Goal: Check status: Check status

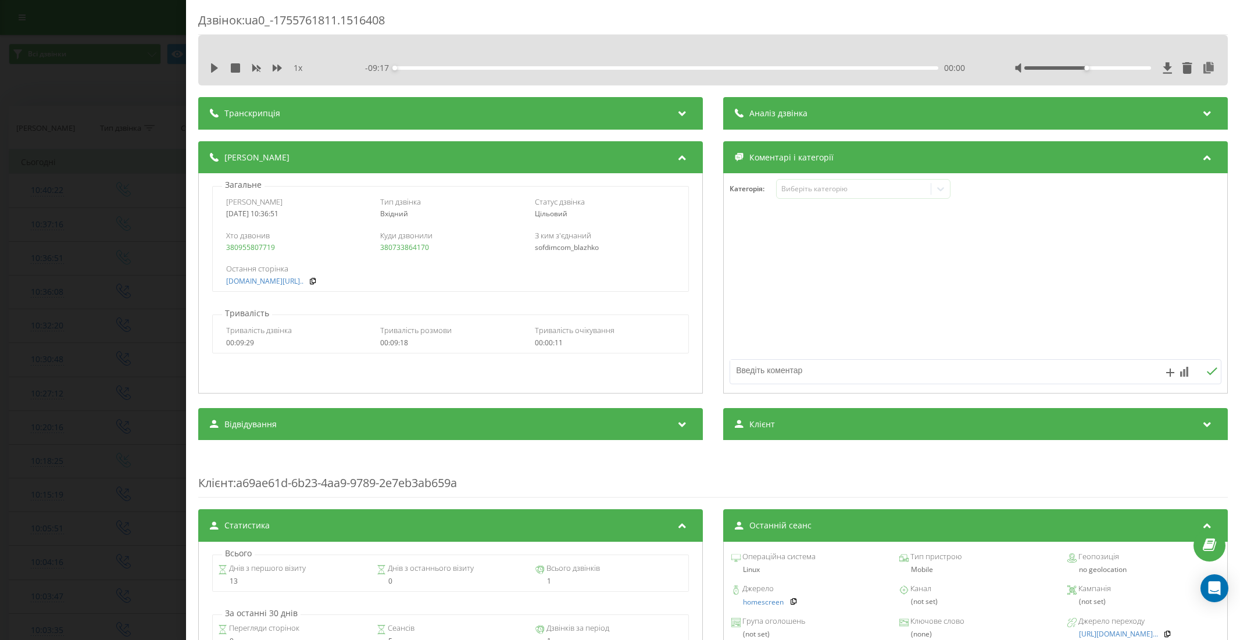
click at [148, 184] on div "Дзвінок : ua0_-1755761811.1516408 1 x - 09:17 00:00 00:00 Транскрипція Для AI-а…" at bounding box center [620, 320] width 1240 height 640
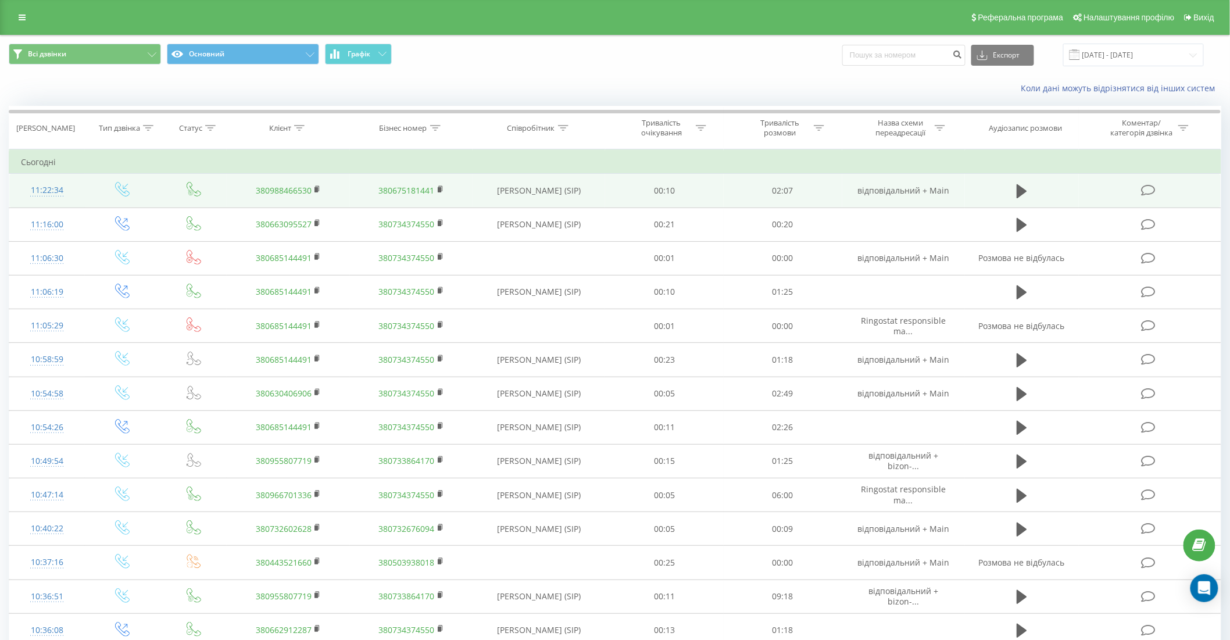
click at [82, 187] on td "11:22:34" at bounding box center [47, 191] width 76 height 34
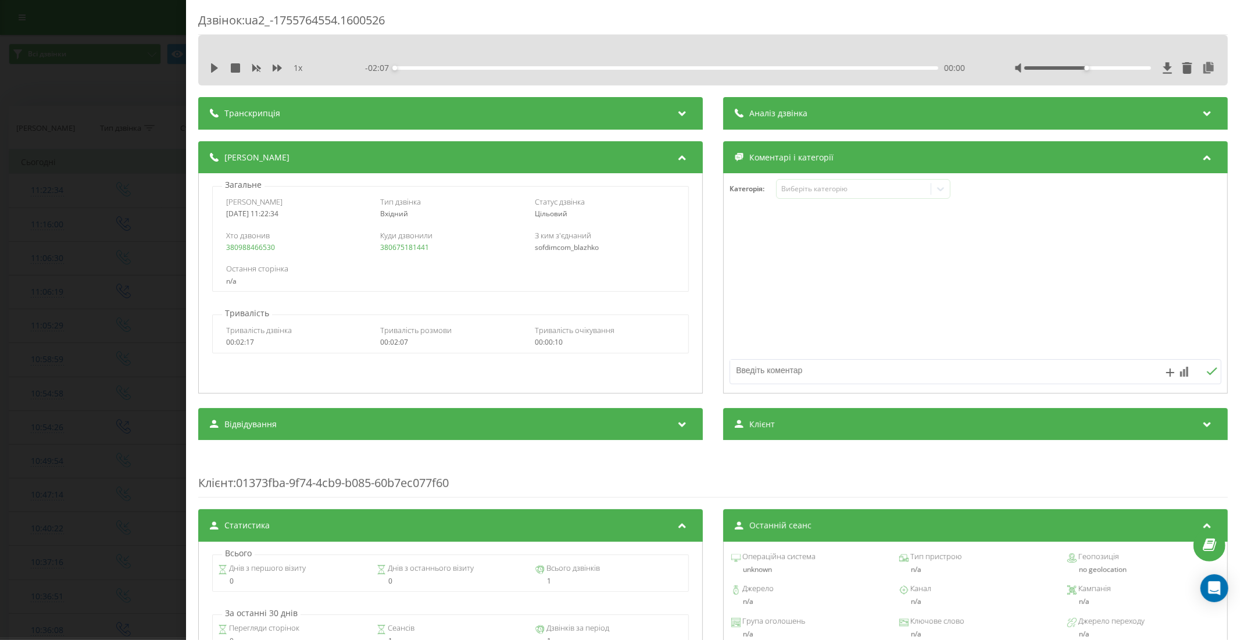
click at [105, 276] on div "Дзвінок : ua2_-1755764554.1600526 1 x - 02:07 00:00 00:00 Транскрипція Для AI-а…" at bounding box center [620, 320] width 1240 height 640
